Goal: Task Accomplishment & Management: Manage account settings

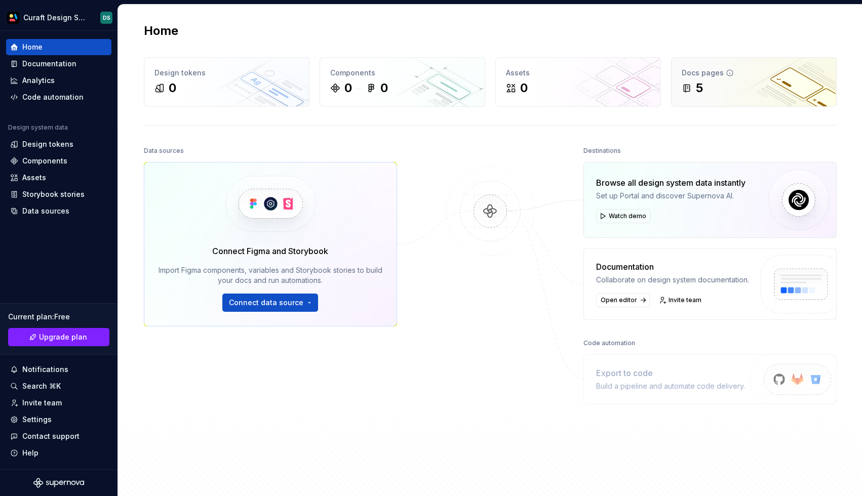
click at [681, 86] on div "Docs pages 5" at bounding box center [753, 82] width 165 height 49
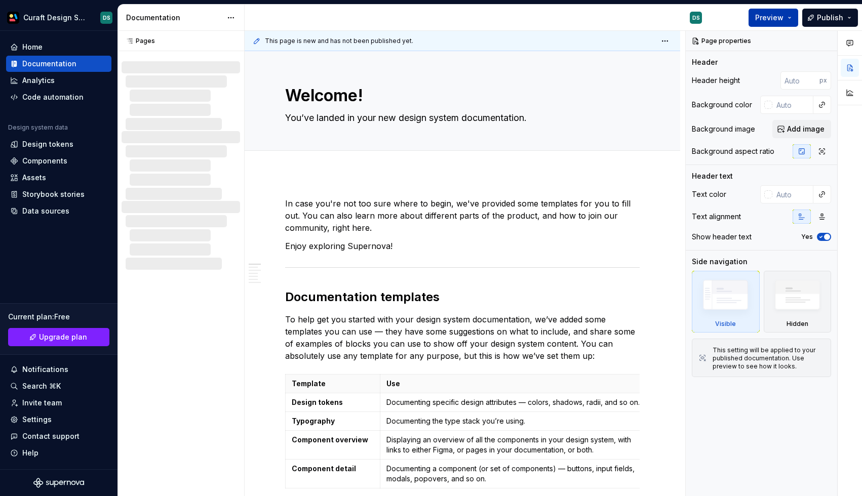
click at [788, 20] on button "Preview" at bounding box center [773, 18] width 50 height 18
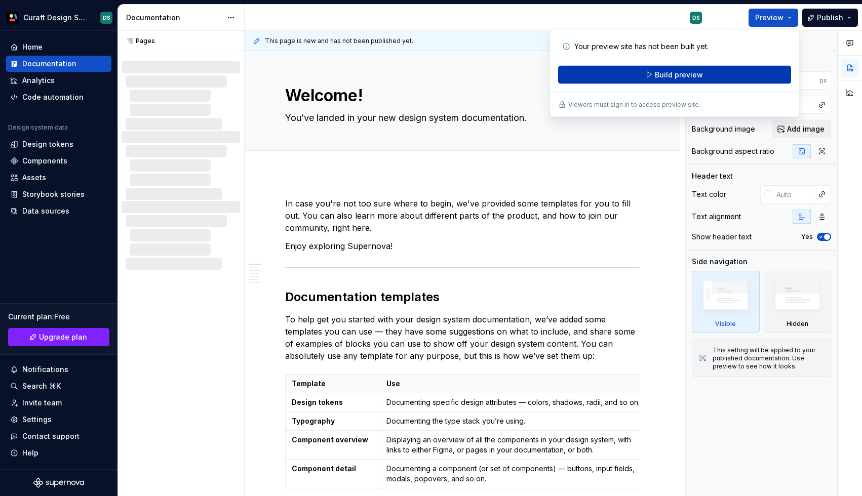
click at [709, 75] on button "Build preview" at bounding box center [674, 75] width 233 height 18
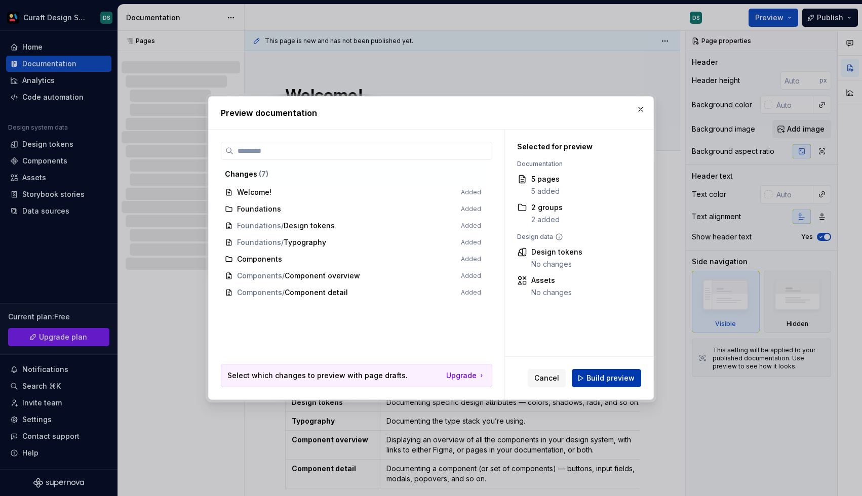
click at [599, 374] on span "Build preview" at bounding box center [610, 378] width 48 height 10
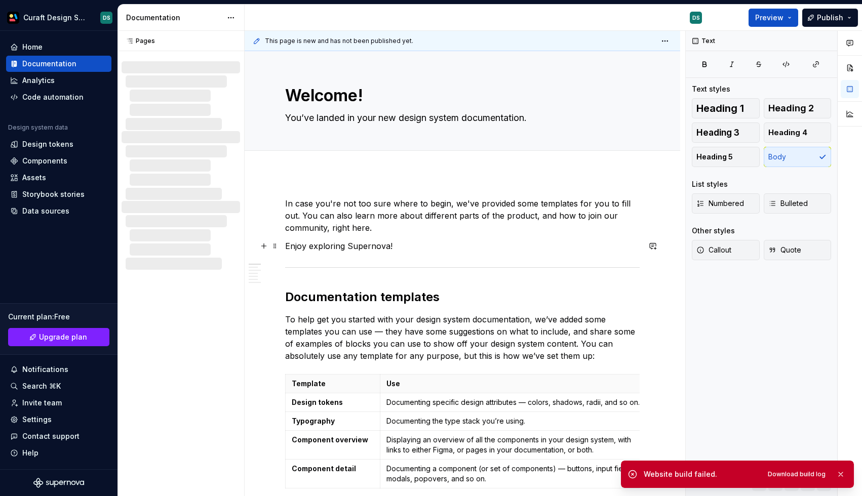
click at [407, 248] on p "Enjoy exploring Supernova!" at bounding box center [462, 246] width 354 height 12
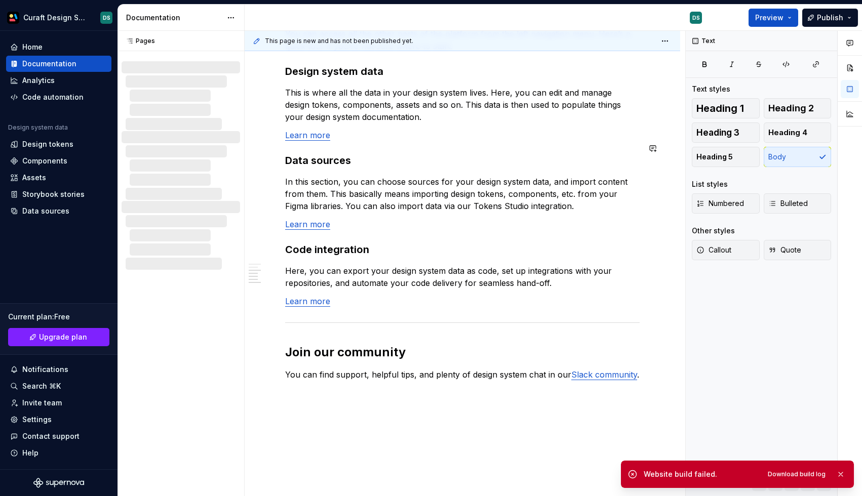
scroll to position [641, 0]
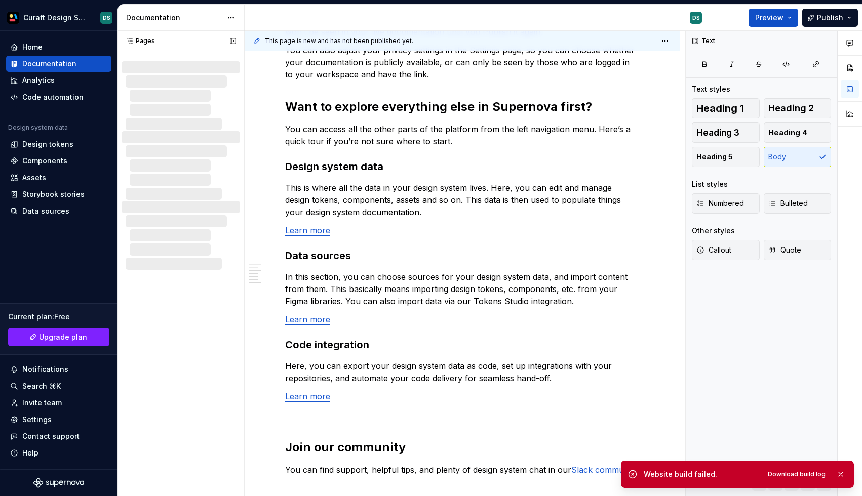
click at [180, 93] on div at bounding box center [185, 96] width 110 height 12
click at [177, 131] on div at bounding box center [180, 160] width 127 height 219
drag, startPoint x: 185, startPoint y: 229, endPoint x: 180, endPoint y: 78, distance: 150.5
click at [180, 78] on div at bounding box center [180, 160] width 127 height 219
click at [180, 78] on div at bounding box center [183, 81] width 114 height 12
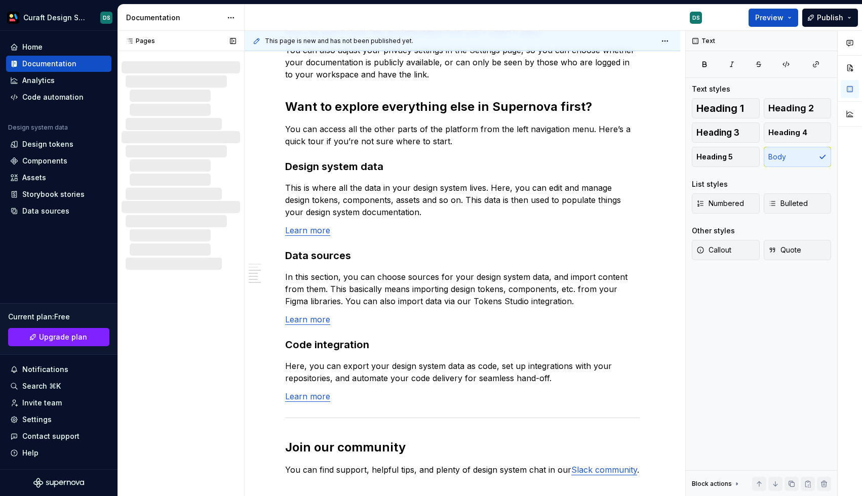
click at [171, 68] on div at bounding box center [181, 95] width 118 height 69
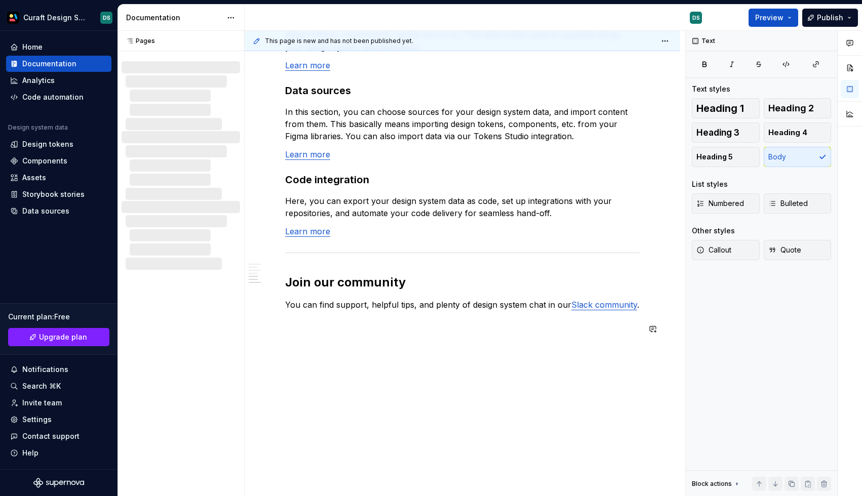
scroll to position [806, 0]
click at [263, 312] on button "button" at bounding box center [264, 311] width 14 height 14
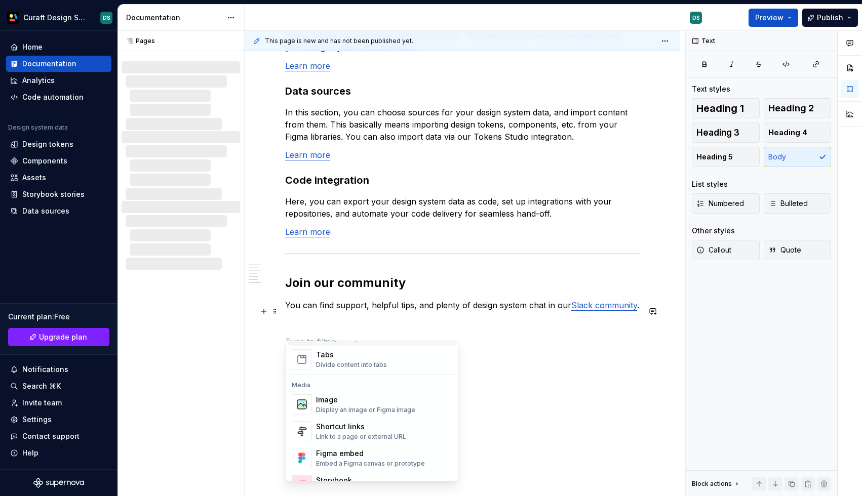
scroll to position [398, 0]
click at [349, 404] on div "Image" at bounding box center [365, 399] width 99 height 10
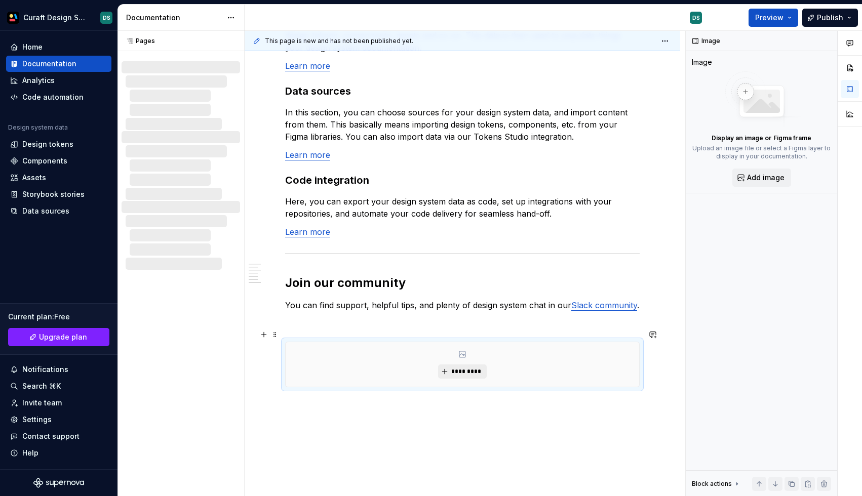
click at [454, 368] on span "*********" at bounding box center [466, 372] width 31 height 8
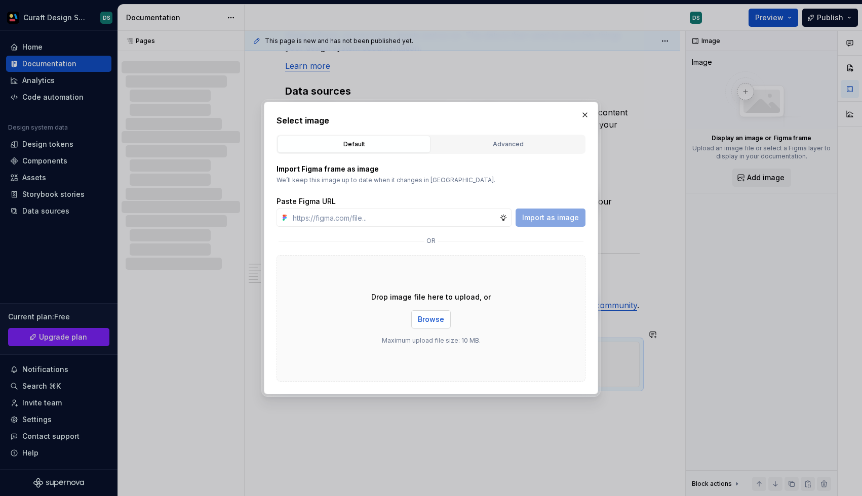
click at [424, 315] on span "Browse" at bounding box center [431, 319] width 26 height 10
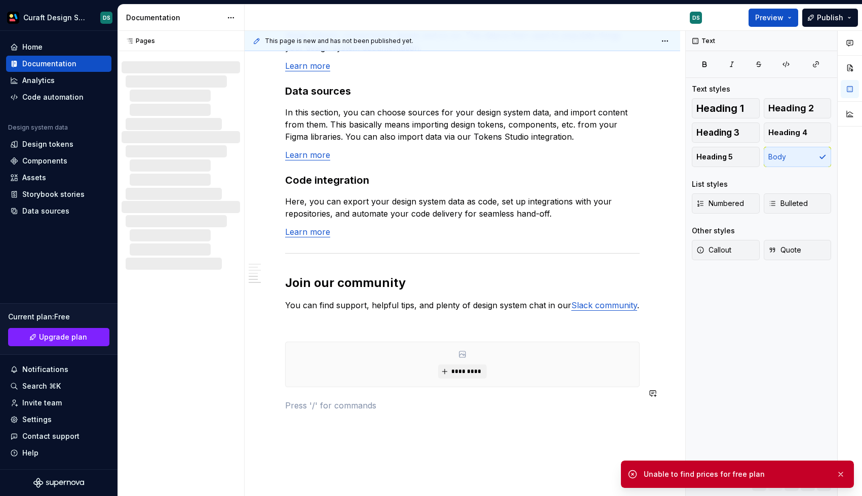
click at [275, 333] on span at bounding box center [275, 335] width 8 height 14
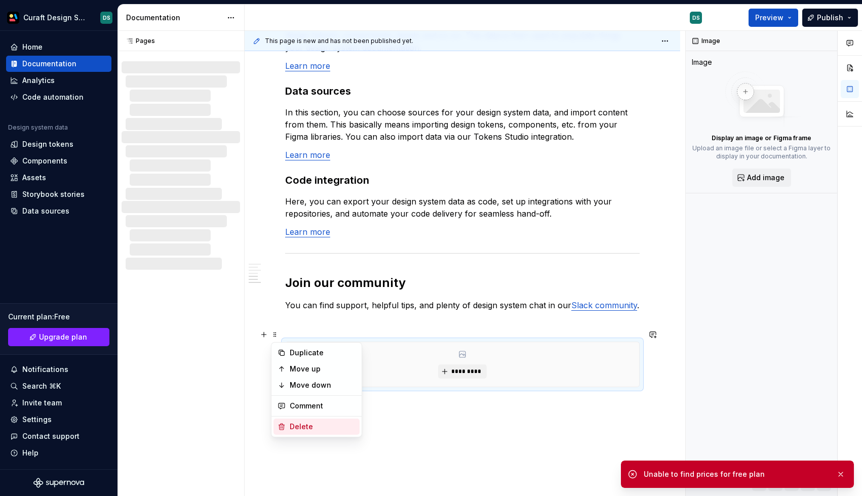
click at [295, 425] on div "Delete" at bounding box center [323, 427] width 66 height 10
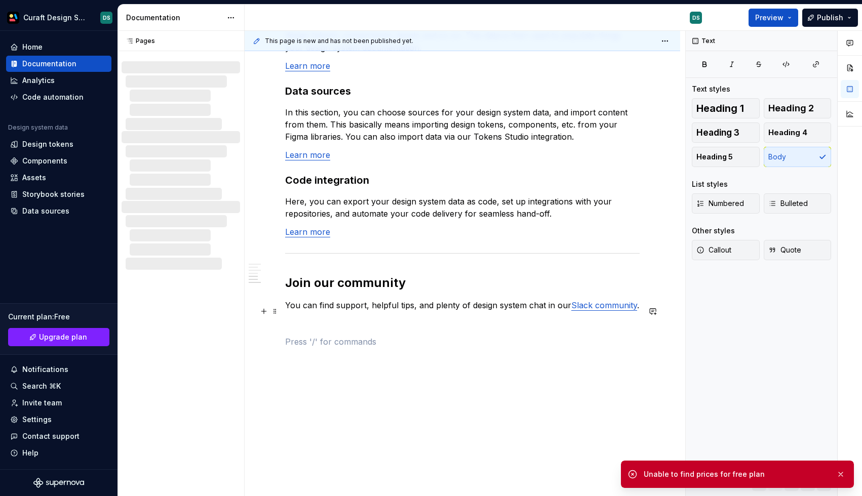
click at [307, 317] on p at bounding box center [462, 323] width 354 height 12
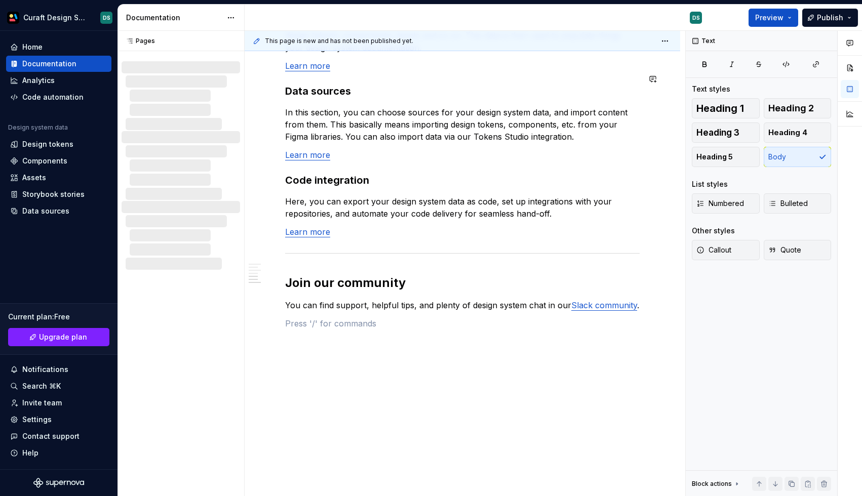
type textarea "*"
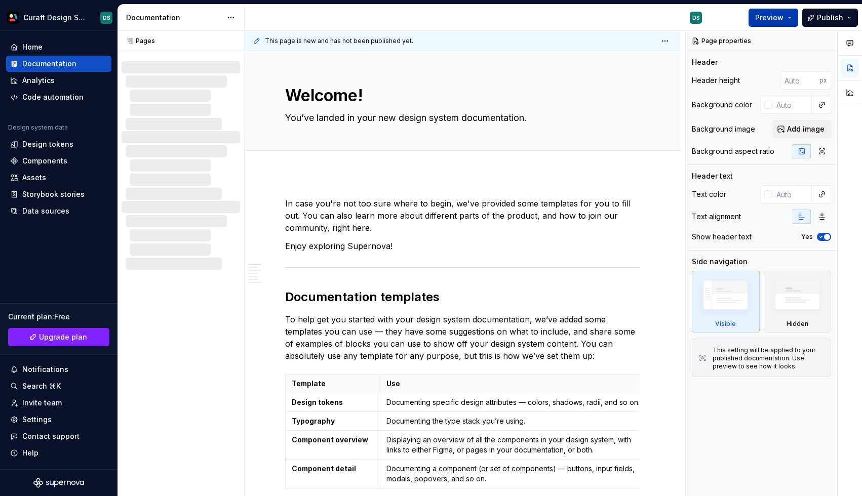
click at [792, 17] on button "Preview" at bounding box center [773, 18] width 50 height 18
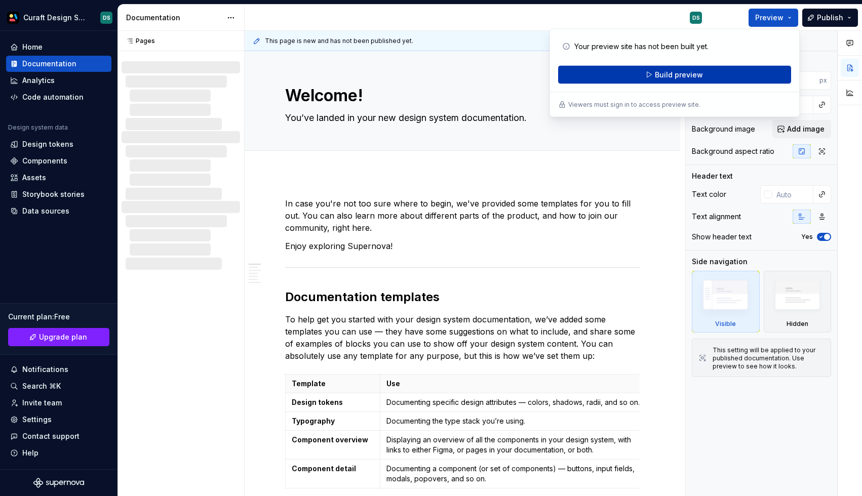
click at [694, 75] on span "Build preview" at bounding box center [679, 75] width 48 height 10
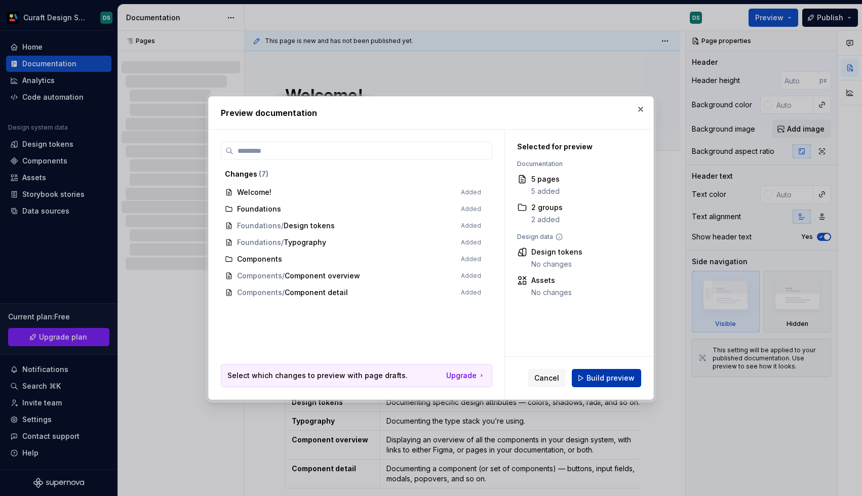
click at [604, 373] on button "Build preview" at bounding box center [606, 378] width 69 height 18
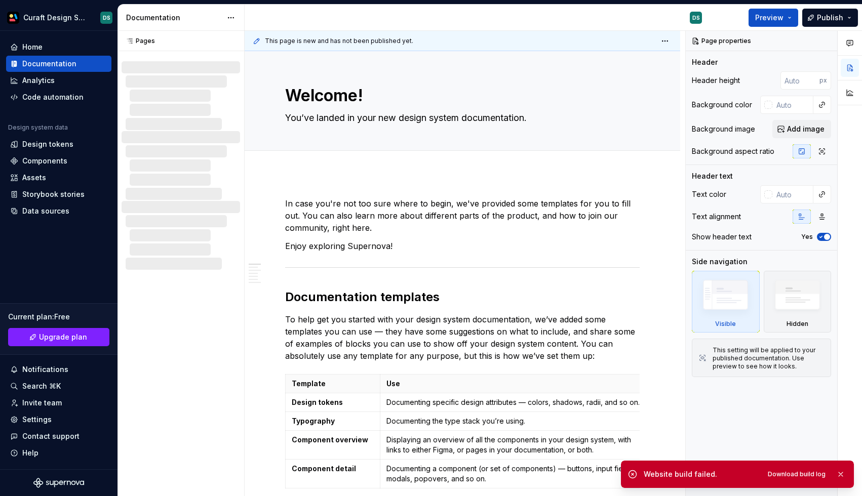
click at [776, 460] on li "Website build failed. Download build log" at bounding box center [737, 472] width 233 height 31
click at [782, 470] on button "Download build log" at bounding box center [796, 474] width 67 height 14
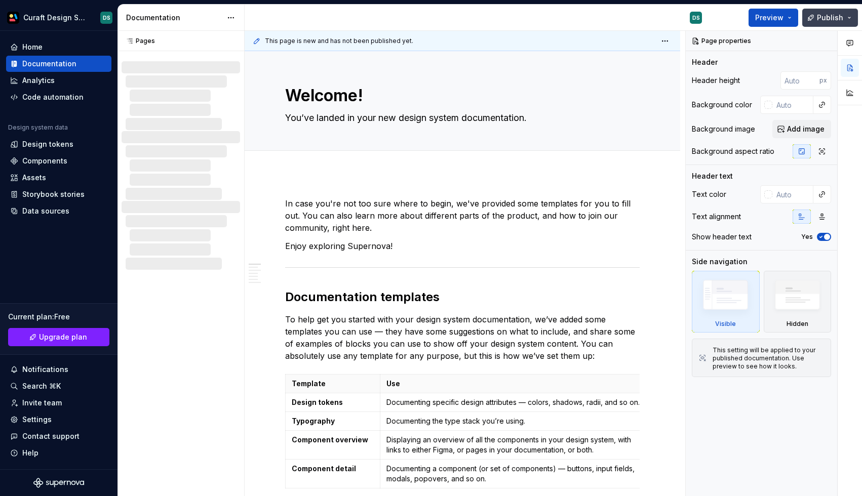
click at [846, 9] on button "Publish" at bounding box center [830, 18] width 56 height 18
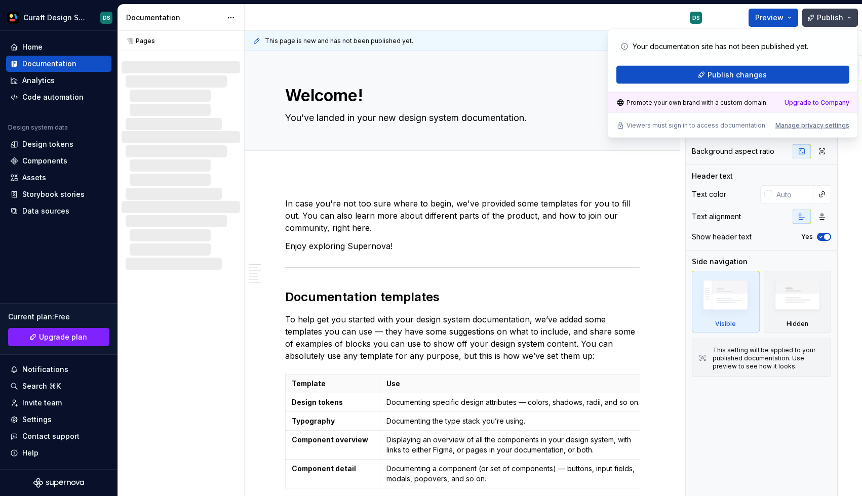
click at [845, 9] on button "Publish" at bounding box center [830, 18] width 56 height 18
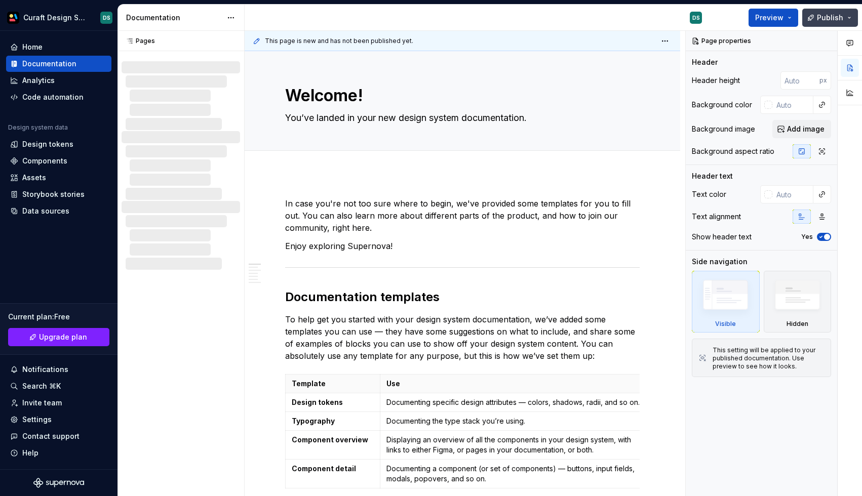
click at [845, 9] on button "Publish" at bounding box center [830, 18] width 56 height 18
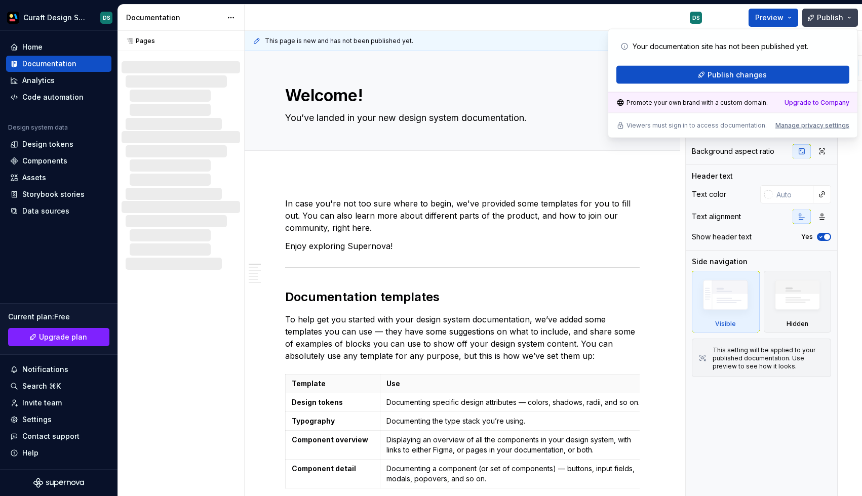
click at [845, 9] on button "Publish" at bounding box center [830, 18] width 56 height 18
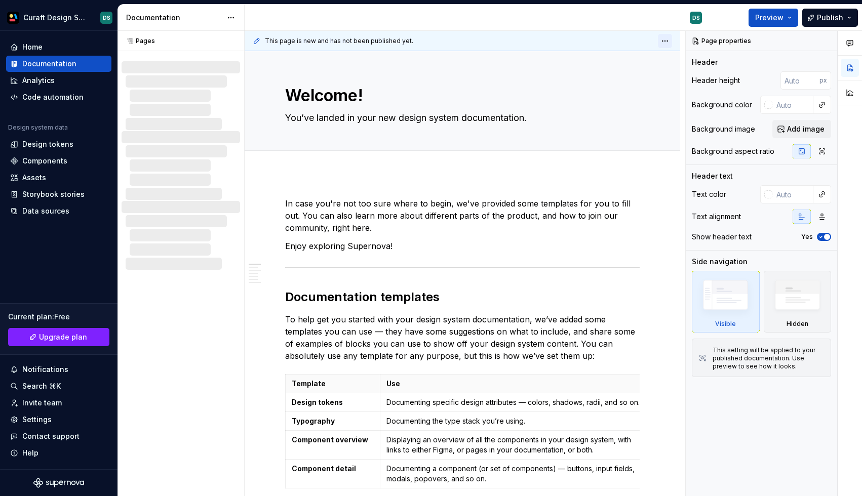
click at [669, 43] on html "Curaft Design System DS Home Documentation Analytics Code automation Design sys…" at bounding box center [431, 248] width 862 height 496
click at [635, 77] on div "Delete page" at bounding box center [638, 81] width 66 height 10
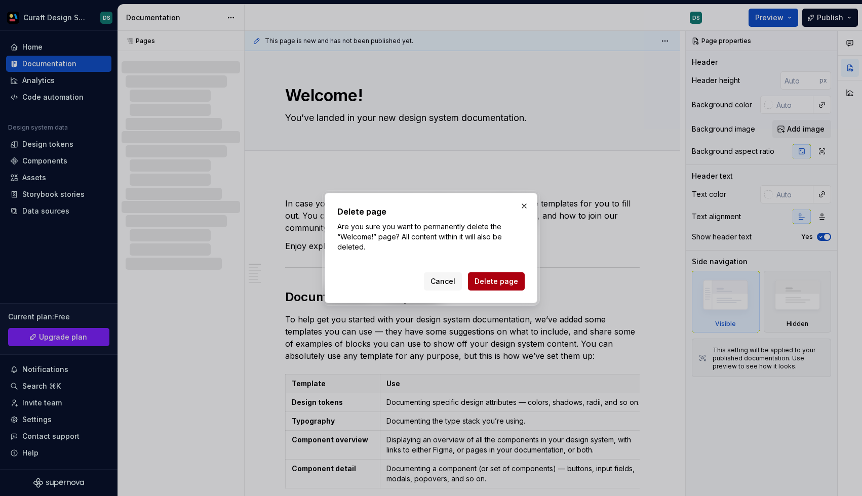
click at [504, 277] on span "Delete page" at bounding box center [496, 281] width 44 height 10
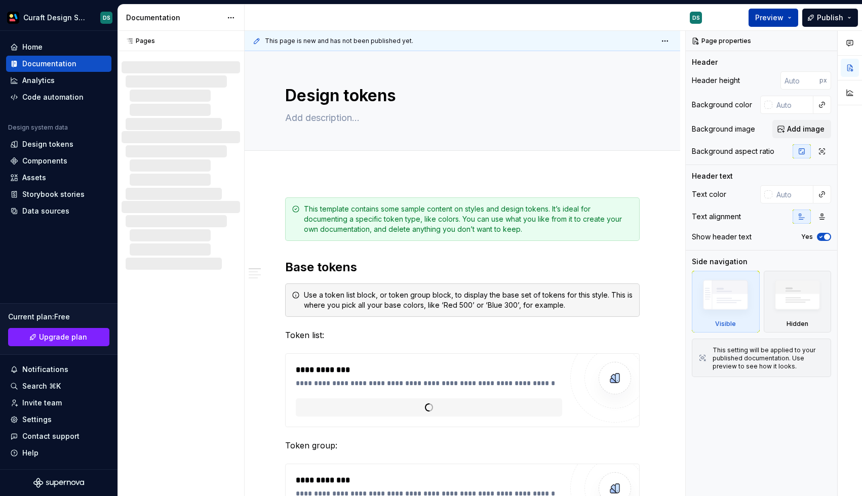
click at [777, 18] on span "Preview" at bounding box center [769, 18] width 28 height 10
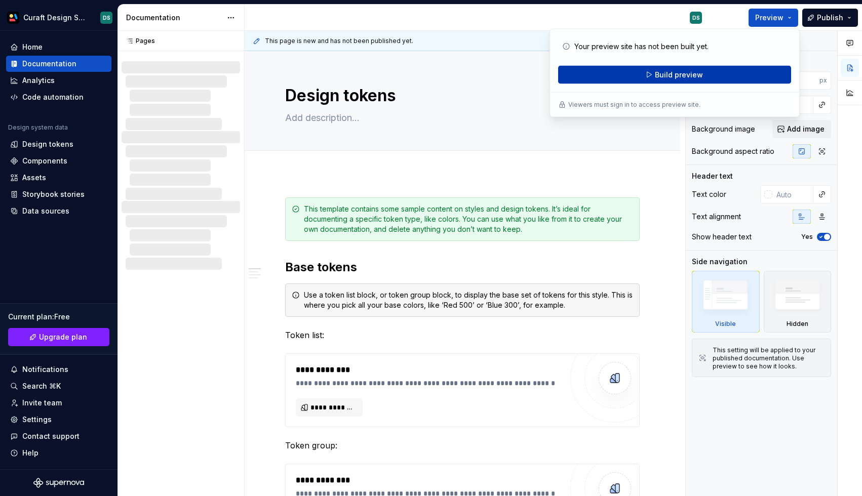
click at [699, 74] on span "Build preview" at bounding box center [679, 75] width 48 height 10
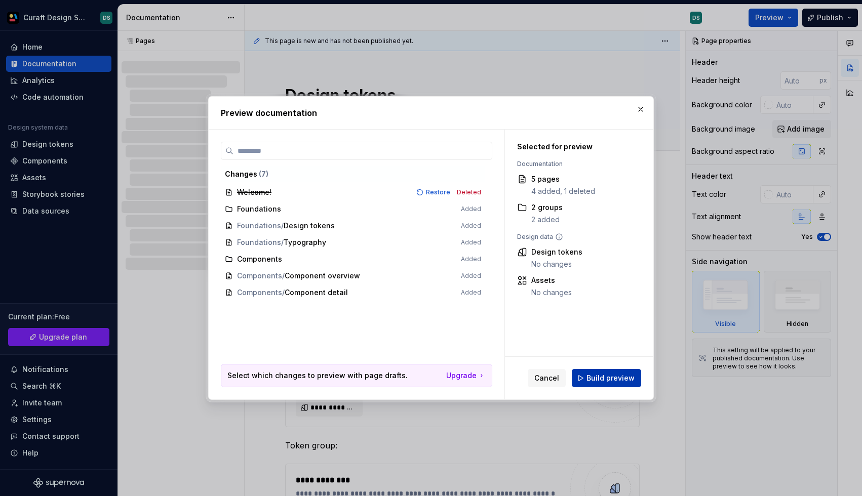
click at [623, 377] on span "Build preview" at bounding box center [610, 378] width 48 height 10
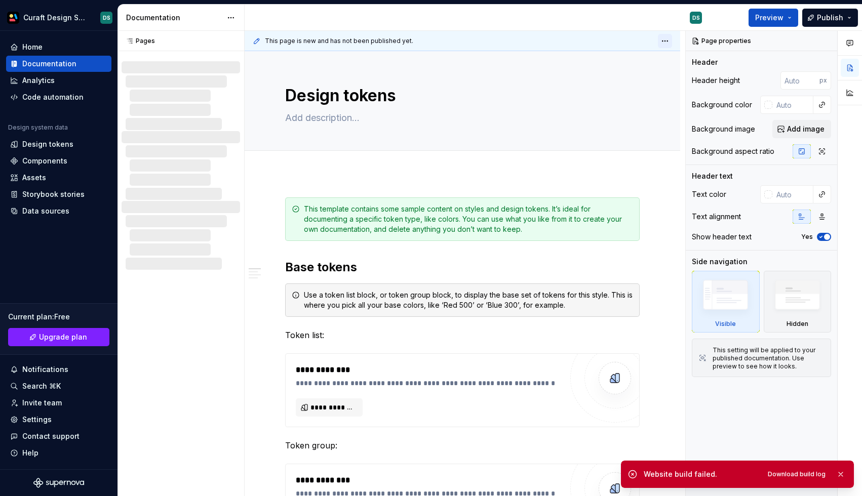
click at [669, 45] on html "**********" at bounding box center [431, 248] width 862 height 496
click at [627, 85] on div "Delete page" at bounding box center [638, 81] width 66 height 10
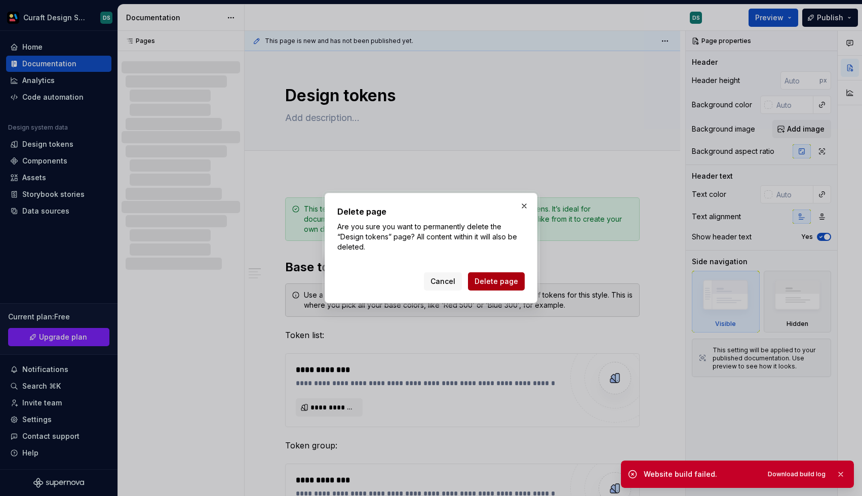
click at [512, 283] on span "Delete page" at bounding box center [496, 281] width 44 height 10
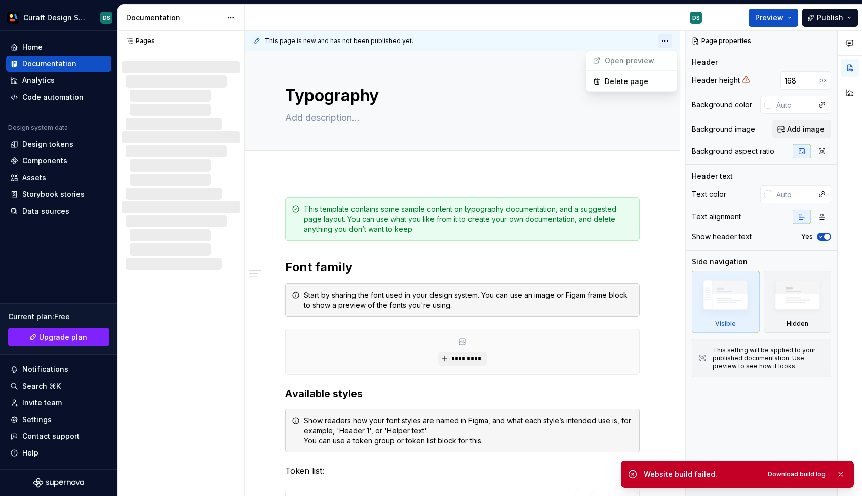
click at [675, 42] on html "Curaft Design System DS Home Documentation Analytics Code automation Design sys…" at bounding box center [431, 248] width 862 height 496
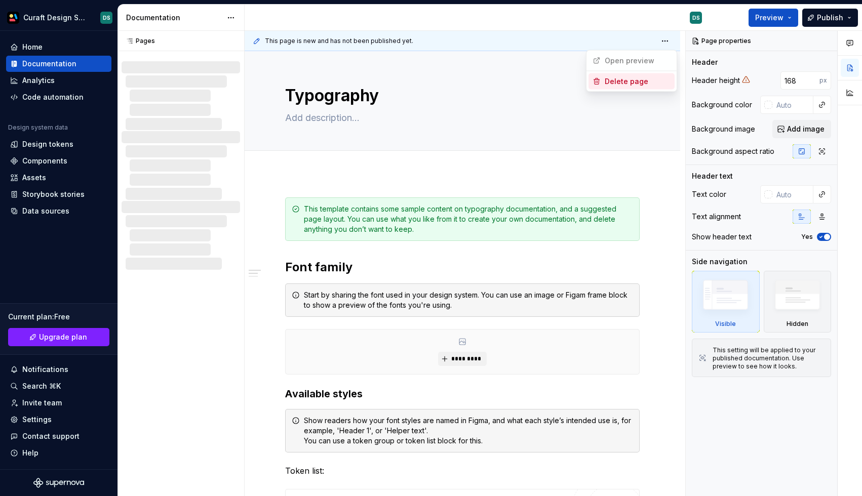
click at [635, 78] on div "Delete page" at bounding box center [638, 81] width 66 height 10
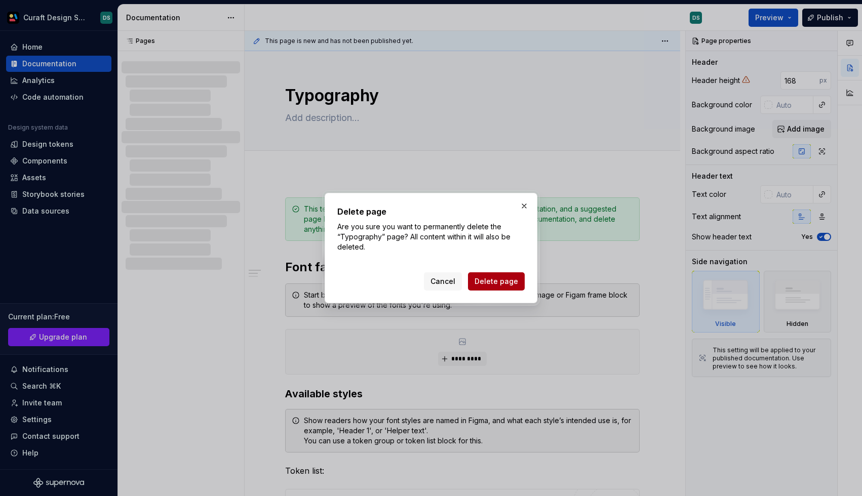
click at [488, 288] on button "Delete page" at bounding box center [496, 281] width 57 height 18
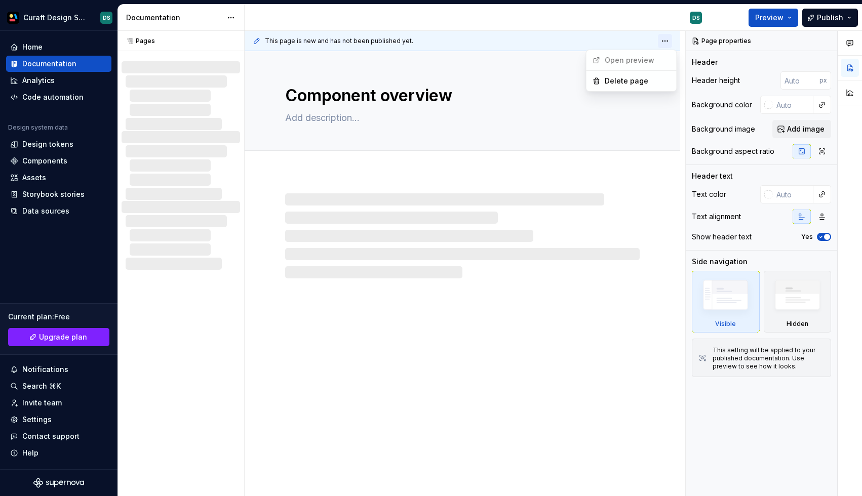
click at [667, 42] on html "Curaft Design System DS Home Documentation Analytics Code automation Design sys…" at bounding box center [431, 248] width 862 height 496
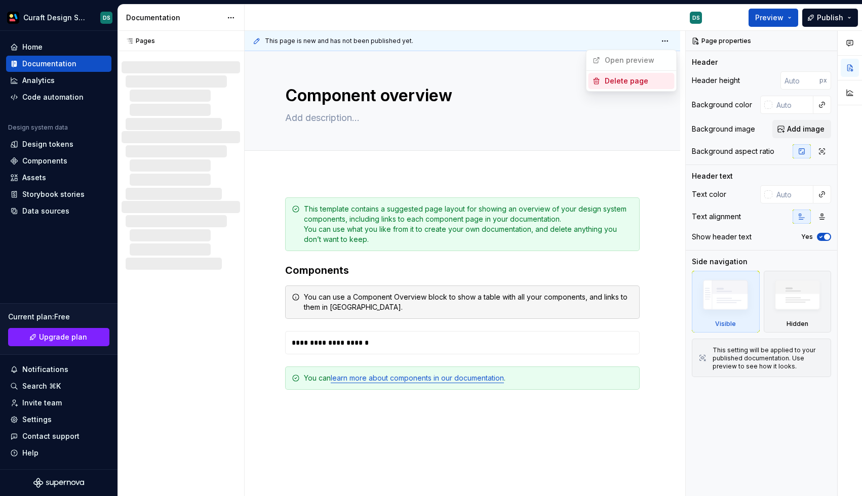
click at [635, 79] on div "Delete page" at bounding box center [638, 81] width 66 height 10
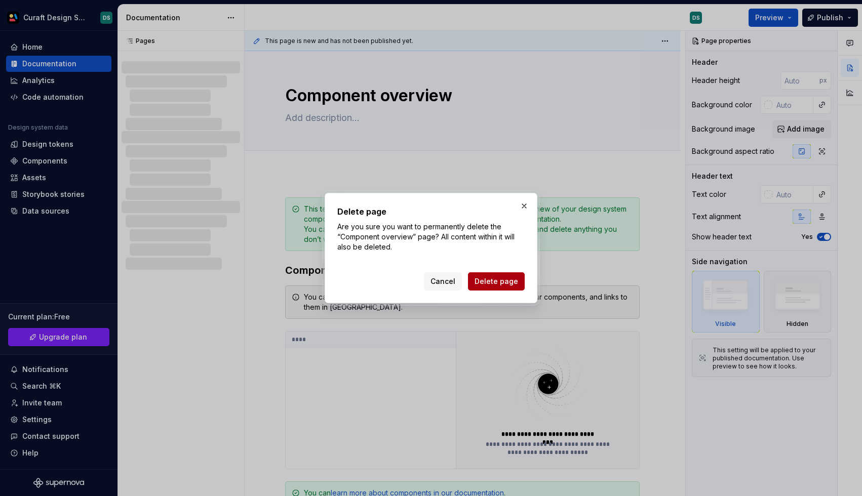
click at [484, 286] on span "Delete page" at bounding box center [496, 281] width 44 height 10
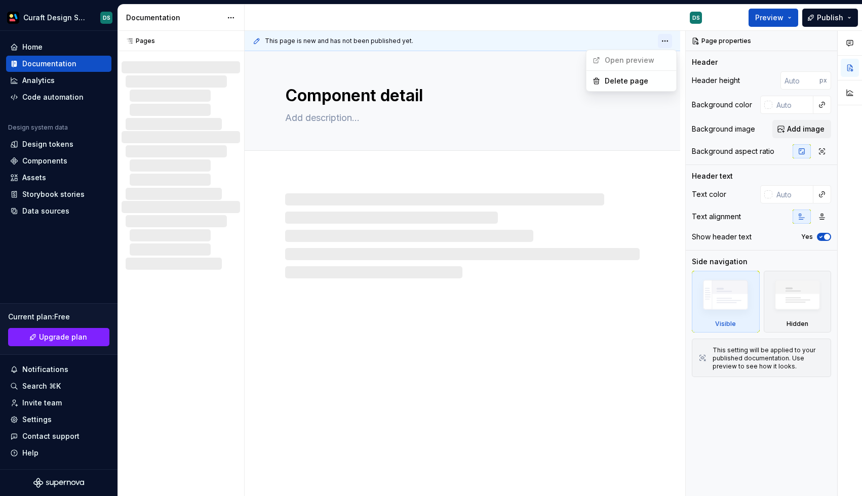
click at [671, 41] on html "Curaft Design System DS Home Documentation Analytics Code automation Design sys…" at bounding box center [431, 248] width 862 height 496
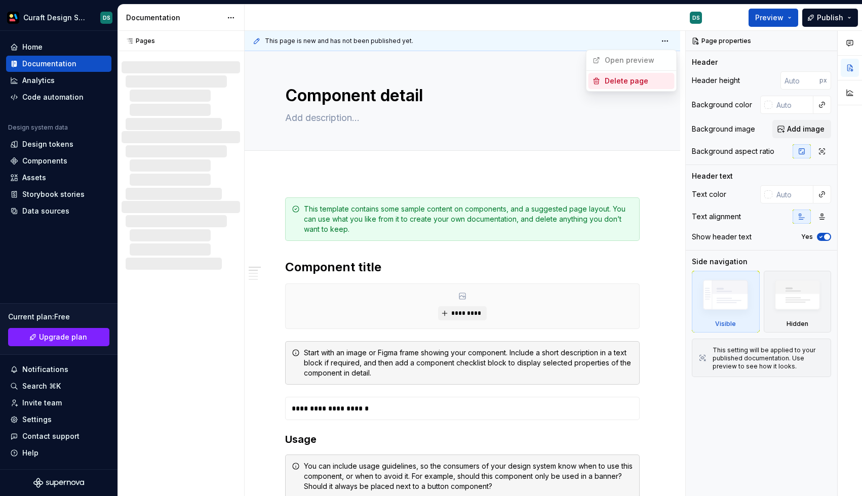
click at [635, 78] on div "Delete page" at bounding box center [638, 81] width 66 height 10
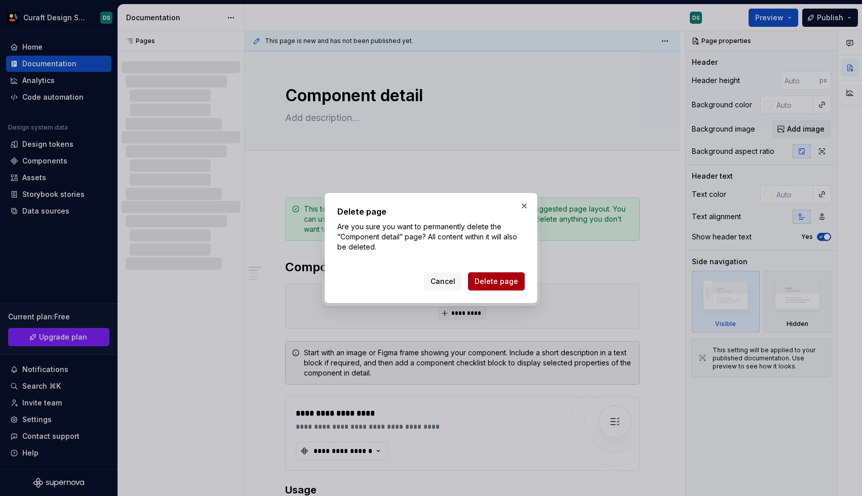
click at [489, 278] on span "Delete page" at bounding box center [496, 281] width 44 height 10
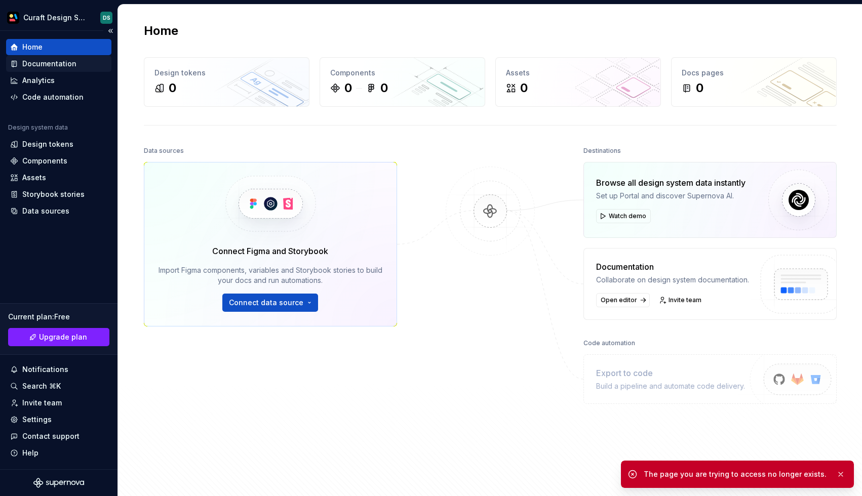
click at [34, 59] on div "Documentation" at bounding box center [49, 64] width 54 height 10
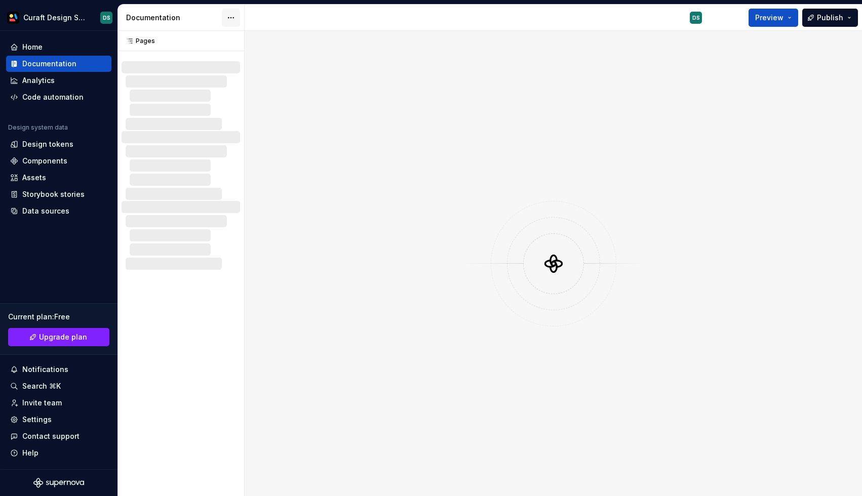
click at [233, 19] on html "Curaft Design System DS Home Documentation Analytics Code automation Design sys…" at bounding box center [431, 248] width 862 height 496
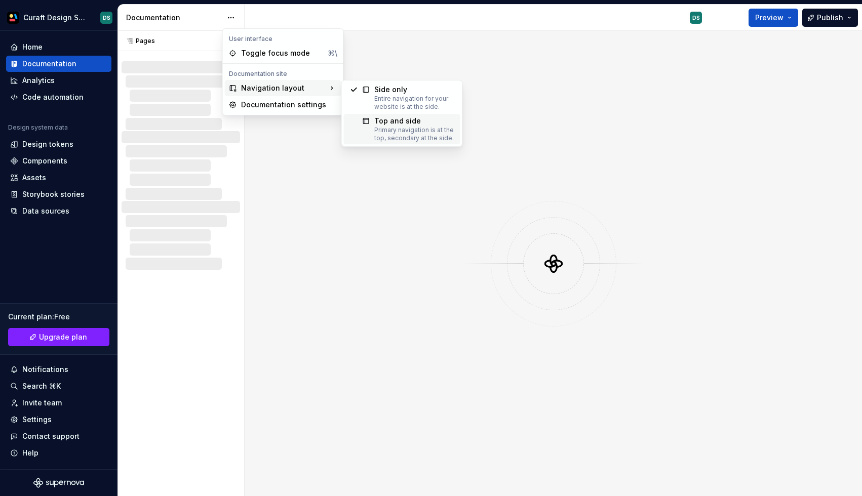
click at [370, 122] on icon at bounding box center [366, 121] width 8 height 8
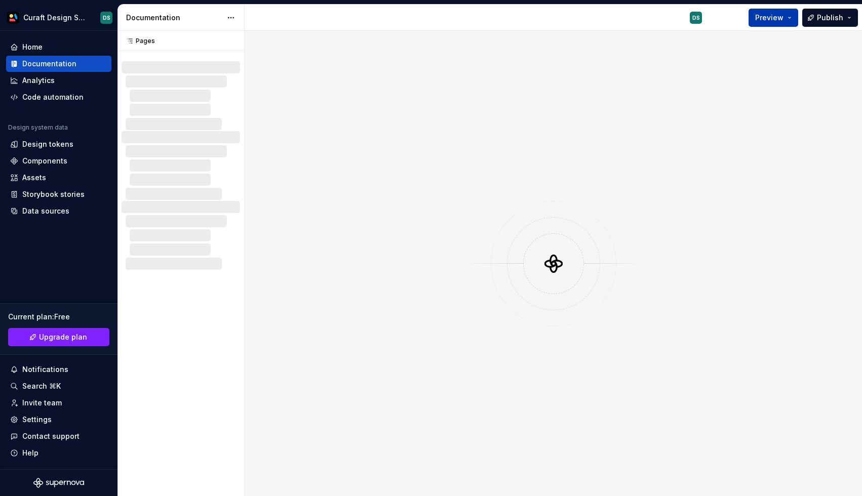
click at [781, 19] on span "Preview" at bounding box center [769, 18] width 28 height 10
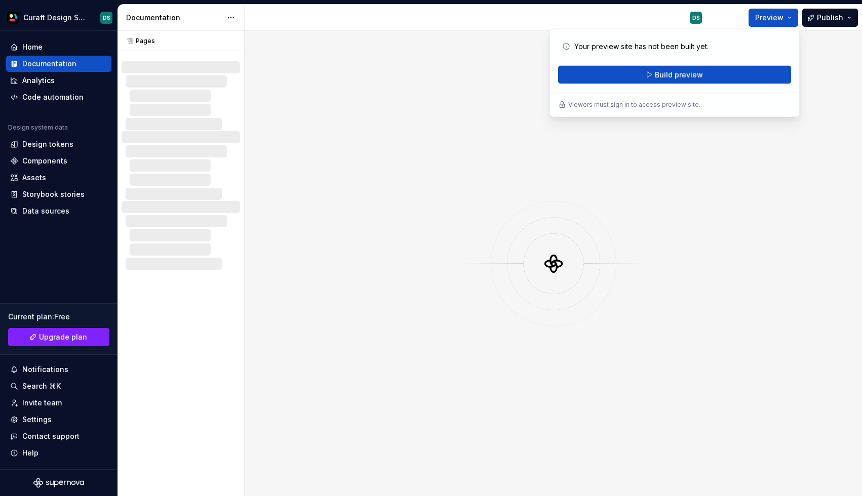
click at [691, 86] on div "Your preview site has not been built yet. Build preview Viewers must sign in to…" at bounding box center [674, 73] width 250 height 89
click at [685, 72] on span "Build preview" at bounding box center [679, 75] width 48 height 10
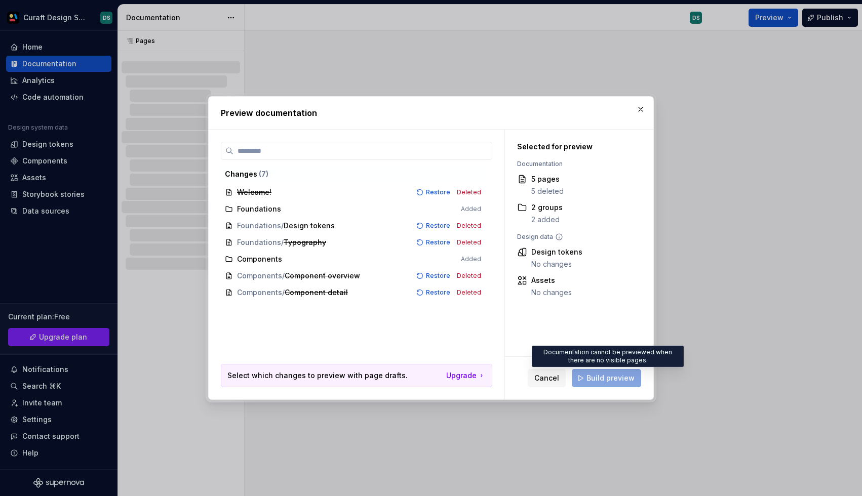
click at [588, 381] on span "Build preview" at bounding box center [606, 378] width 69 height 18
click at [472, 293] on span "Components / Component detail Restore Deleted" at bounding box center [353, 293] width 264 height 17
click at [546, 379] on span "Cancel" at bounding box center [546, 378] width 25 height 10
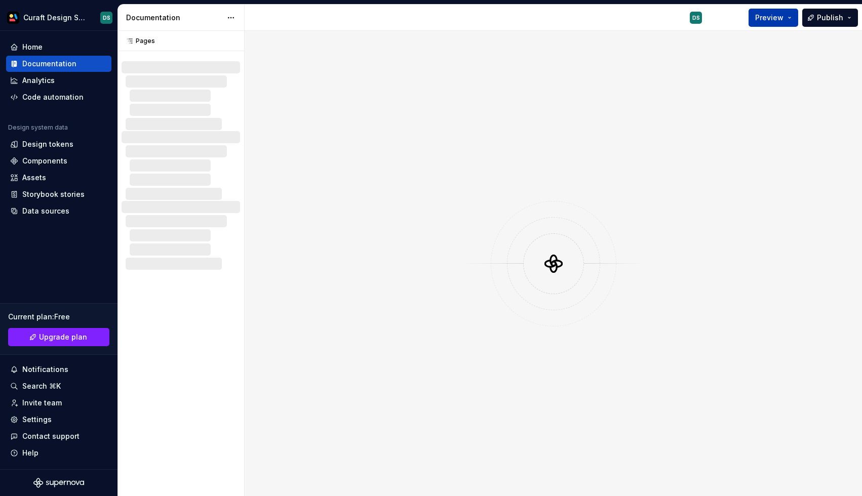
click at [787, 20] on button "Preview" at bounding box center [773, 18] width 50 height 18
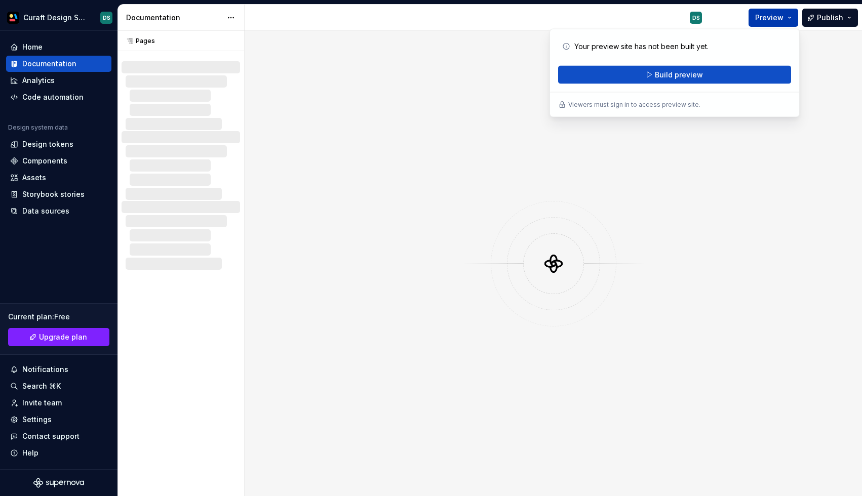
click at [787, 20] on button "Preview" at bounding box center [773, 18] width 50 height 18
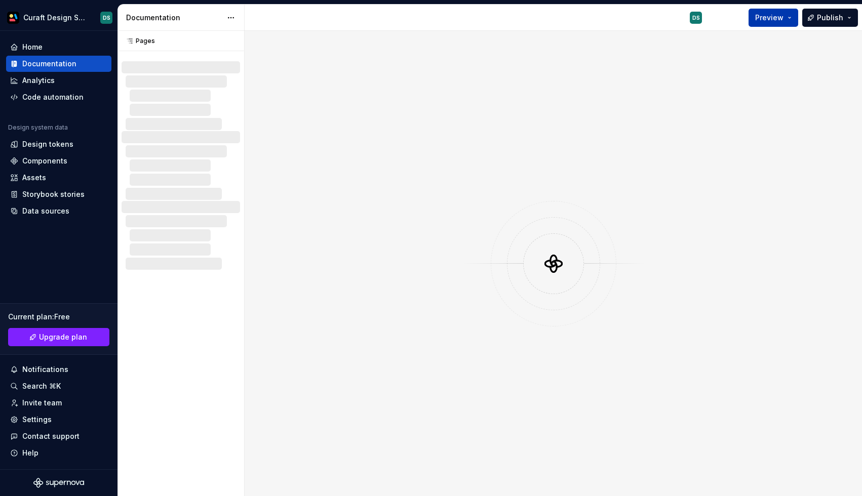
click at [787, 13] on button "Preview" at bounding box center [773, 18] width 50 height 18
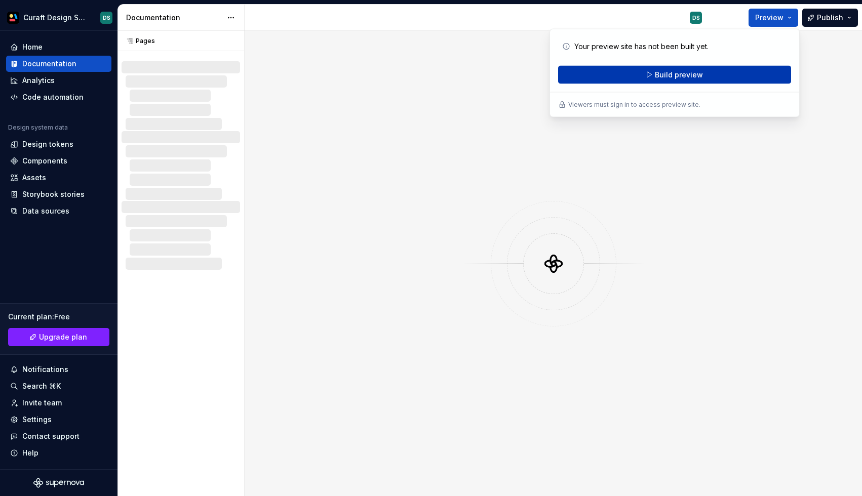
click at [728, 72] on button "Build preview" at bounding box center [674, 75] width 233 height 18
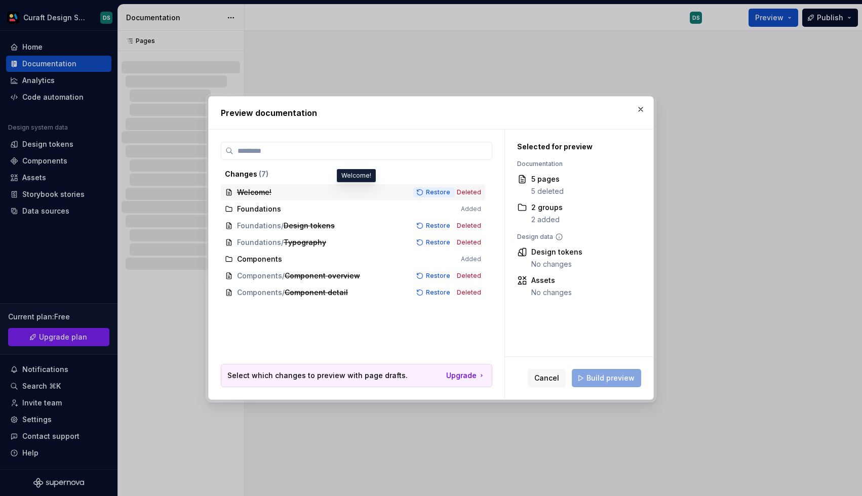
click at [446, 194] on span "Restore" at bounding box center [438, 192] width 24 height 8
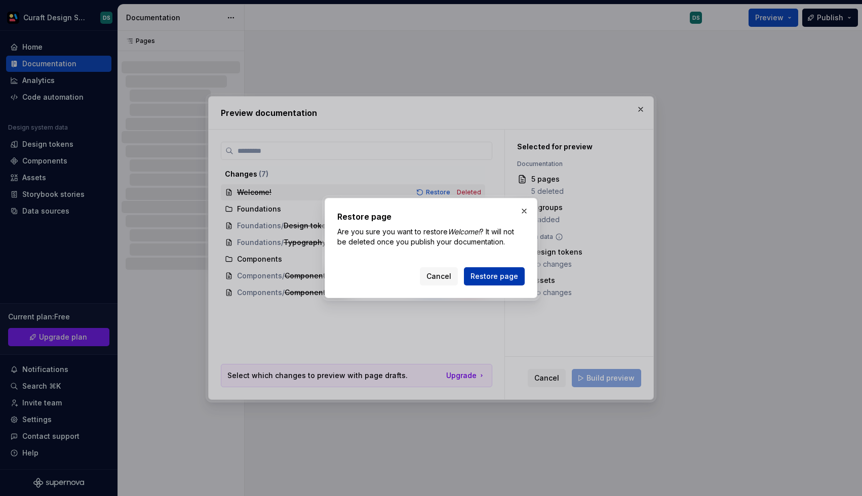
click at [486, 278] on span "Restore page" at bounding box center [494, 276] width 48 height 10
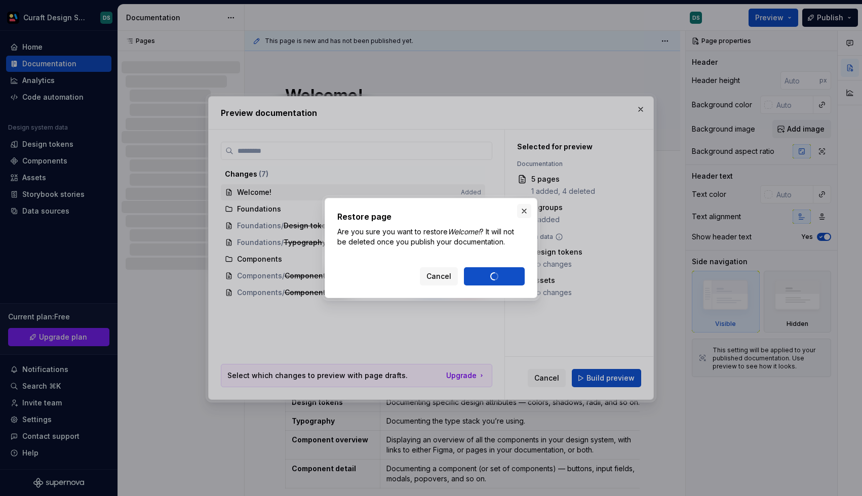
click at [523, 210] on button "button" at bounding box center [524, 211] width 14 height 14
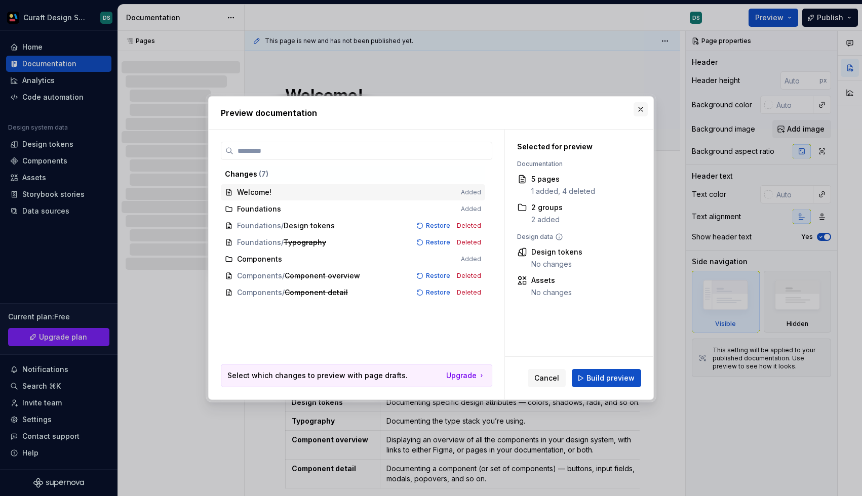
click at [641, 110] on button "button" at bounding box center [640, 109] width 14 height 14
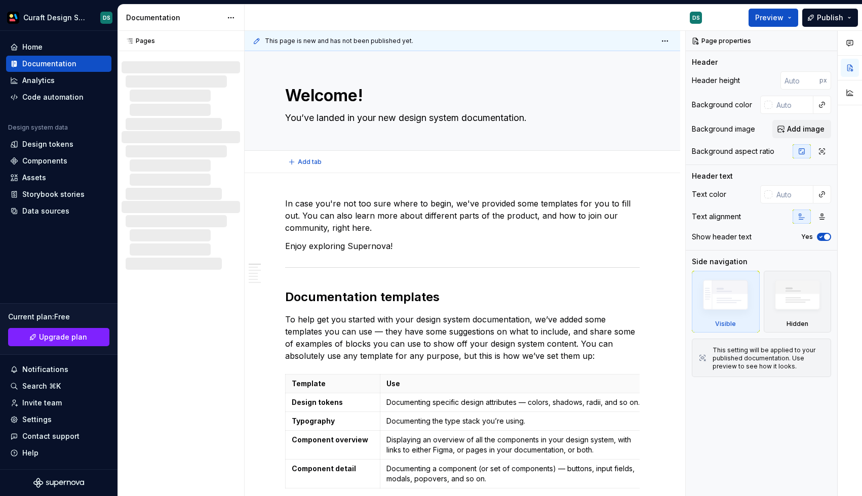
type textarea "*"
click at [778, 20] on span "Preview" at bounding box center [769, 18] width 28 height 10
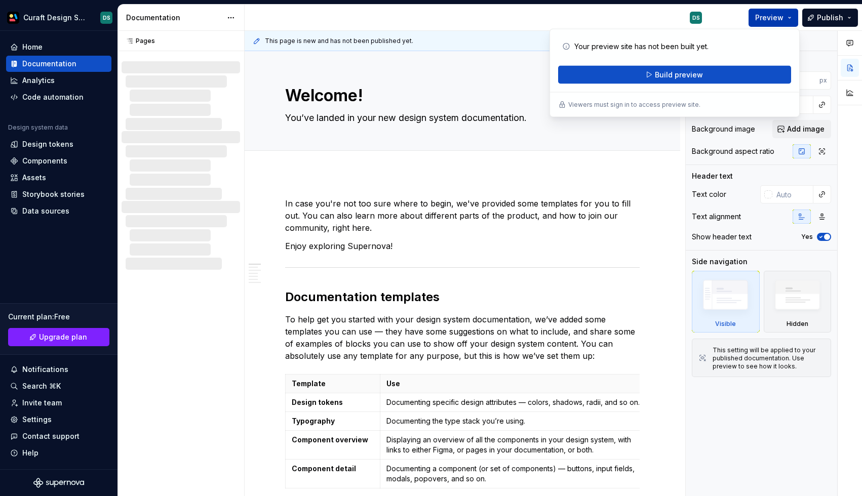
click at [778, 20] on span "Preview" at bounding box center [769, 18] width 28 height 10
